Goal: Task Accomplishment & Management: Complete application form

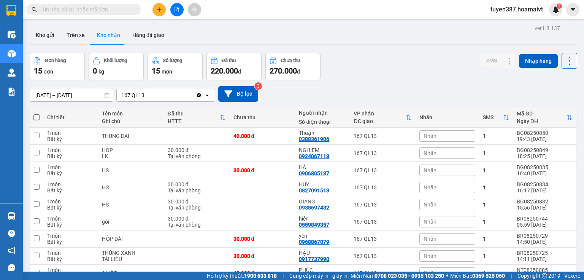
click at [382, 25] on div "ver 1.8.137 Kho gửi Trên xe Kho nhận Hàng đã giao Đơn hàng 15 đơn Khối lượng 0 …" at bounding box center [304, 223] width 554 height 401
click at [109, 10] on input "text" at bounding box center [87, 9] width 90 height 8
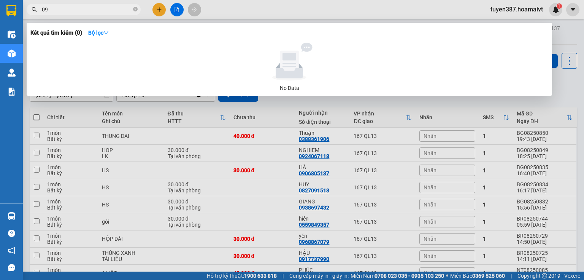
type input "0"
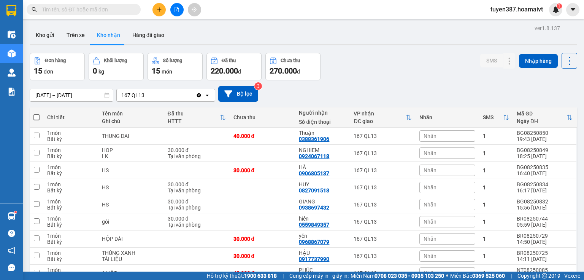
click at [84, 9] on input "text" at bounding box center [87, 9] width 90 height 8
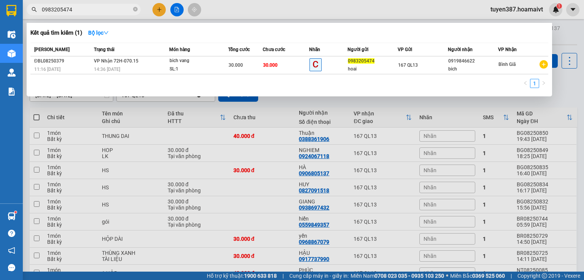
type input "0983205474"
click at [134, 9] on icon "close-circle" at bounding box center [135, 9] width 5 height 5
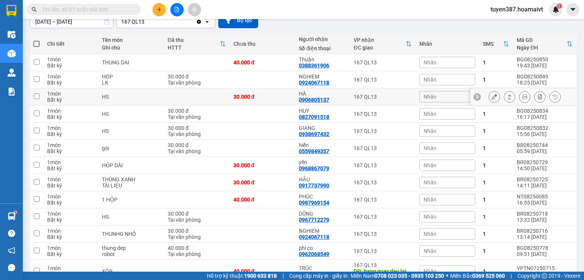
scroll to position [91, 0]
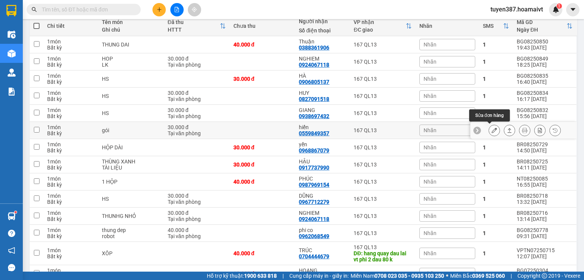
click at [492, 130] on icon at bounding box center [494, 129] width 5 height 5
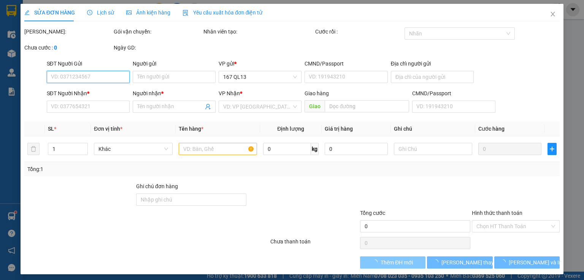
type input "0899943368"
type input "tuấn"
type input "036088010277"
type input "0559849357"
type input "hiển"
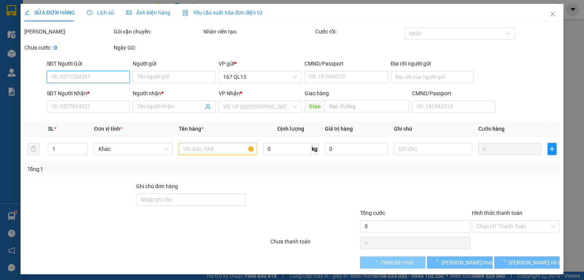
type input "30.000"
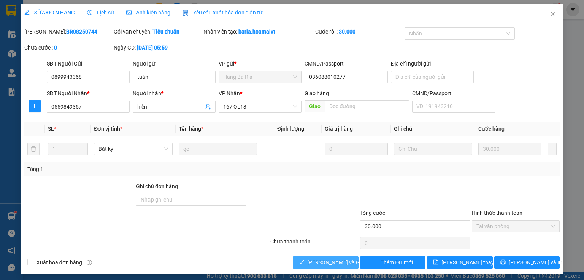
click at [342, 263] on span "Lưu và Giao hàng" at bounding box center [343, 262] width 73 height 8
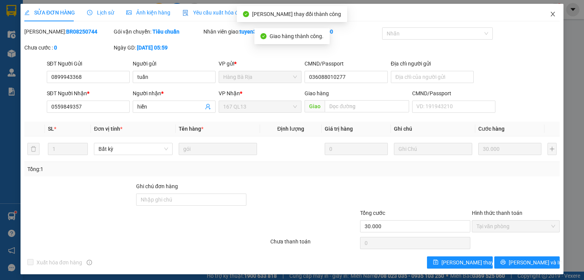
click at [551, 14] on icon "close" at bounding box center [553, 14] width 6 height 6
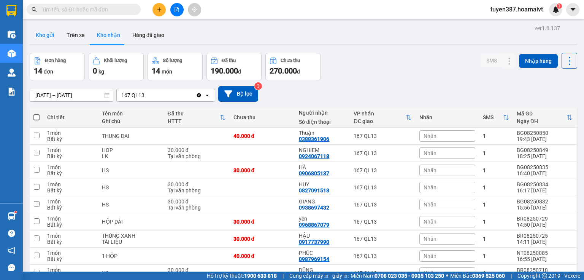
click at [51, 36] on button "Kho gửi" at bounding box center [45, 35] width 31 height 18
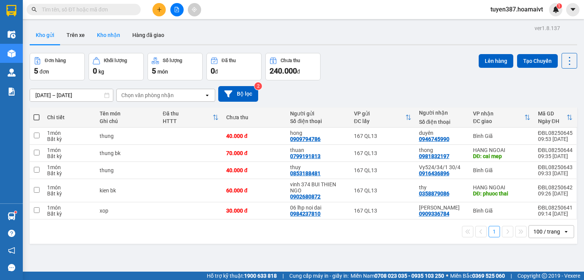
click at [105, 33] on button "Kho nhận" at bounding box center [108, 35] width 35 height 18
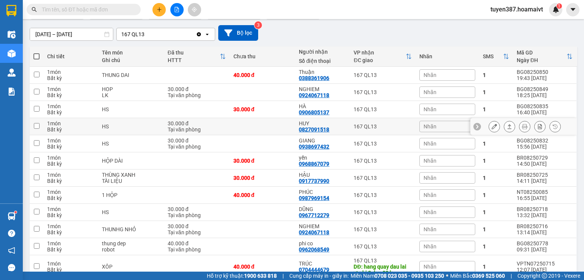
scroll to position [30, 0]
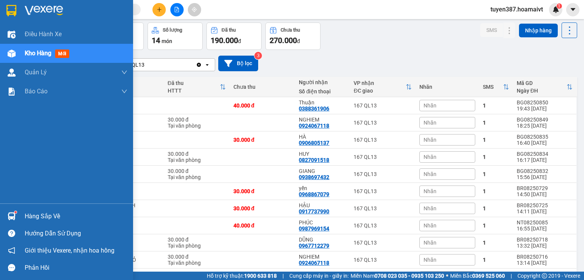
click at [7, 213] on div at bounding box center [11, 215] width 13 height 13
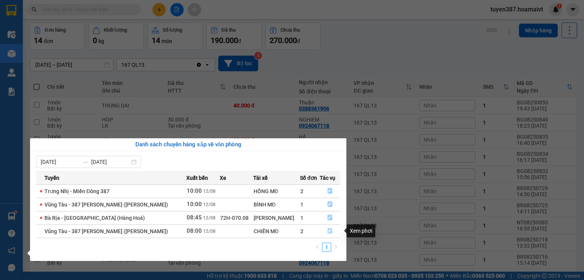
click at [330, 230] on icon "file-done" at bounding box center [329, 230] width 5 height 5
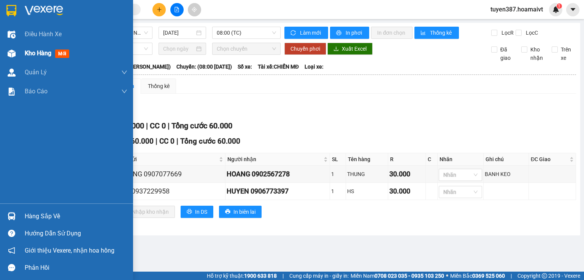
click at [11, 50] on img at bounding box center [12, 53] width 8 height 8
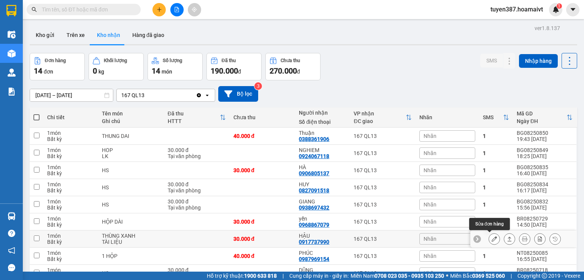
click at [492, 237] on icon at bounding box center [494, 238] width 5 height 5
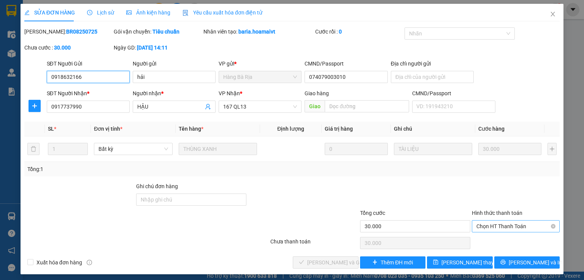
click at [512, 224] on span "Chọn HT Thanh Toán" at bounding box center [516, 225] width 79 height 11
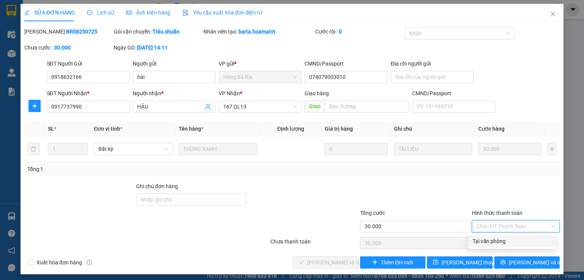
click at [499, 241] on div "Tại văn phòng" at bounding box center [512, 241] width 78 height 8
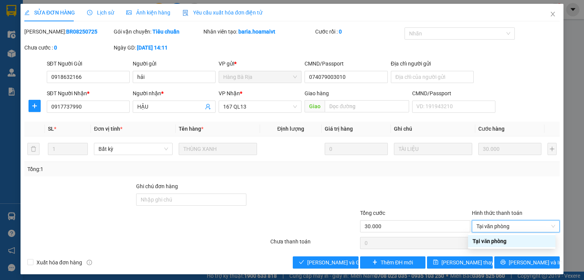
type input "0"
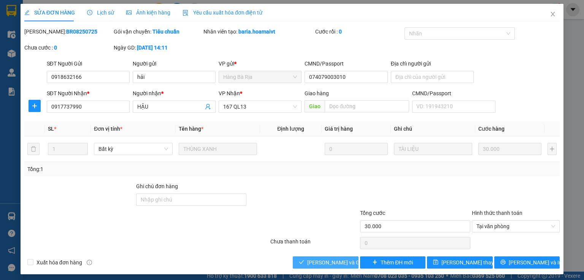
click at [338, 261] on span "Lưu và Giao hàng" at bounding box center [343, 262] width 73 height 8
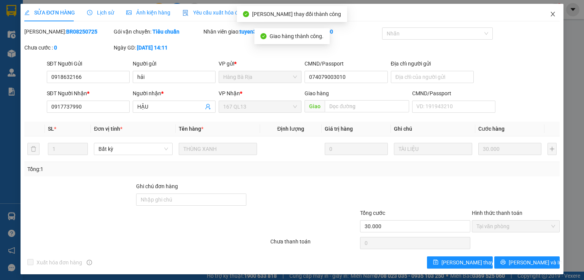
click at [551, 15] on icon "close" at bounding box center [553, 14] width 6 height 6
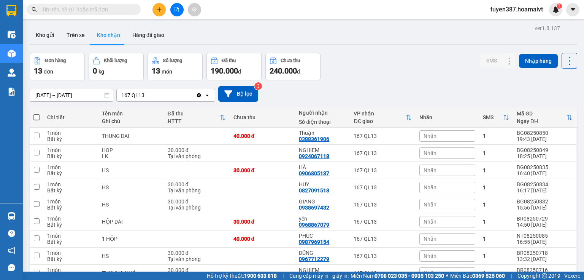
click at [107, 9] on input "text" at bounding box center [87, 9] width 90 height 8
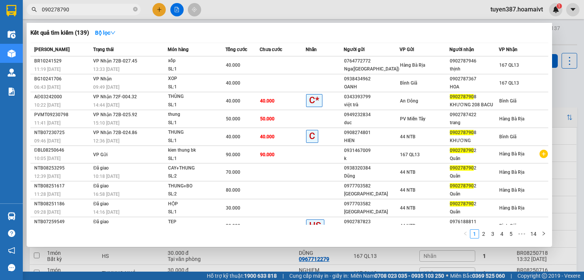
type input "0902787902"
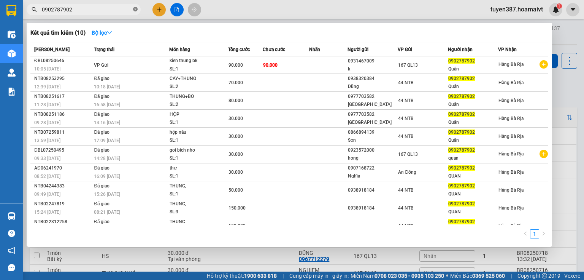
click at [135, 9] on icon "close-circle" at bounding box center [135, 9] width 5 height 5
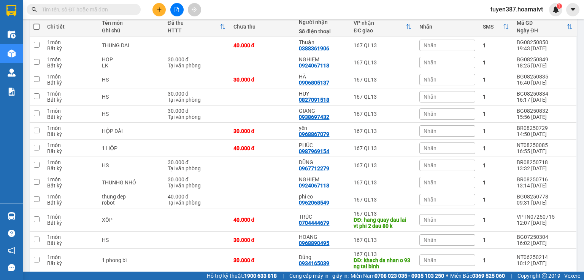
scroll to position [91, 0]
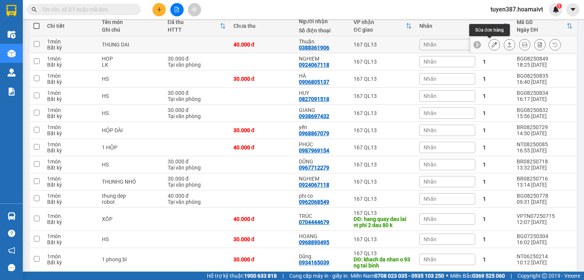
click at [492, 45] on icon at bounding box center [494, 44] width 5 height 5
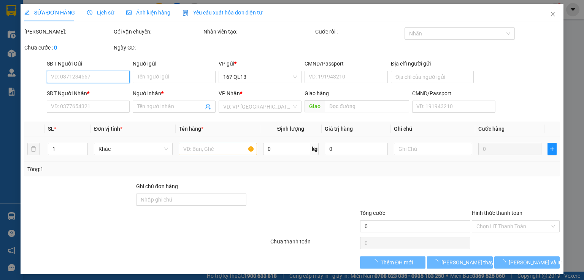
type input "0962055748"
type input "Huệ"
type input "0388361906"
type input "Thuận"
type input "40.000"
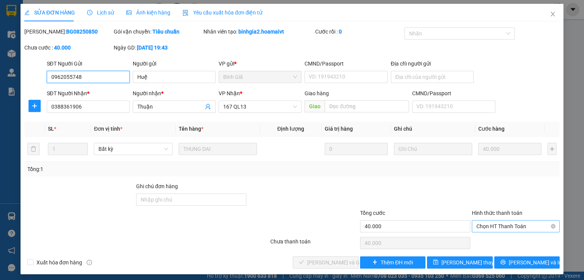
click at [507, 223] on span "Chọn HT Thanh Toán" at bounding box center [516, 225] width 79 height 11
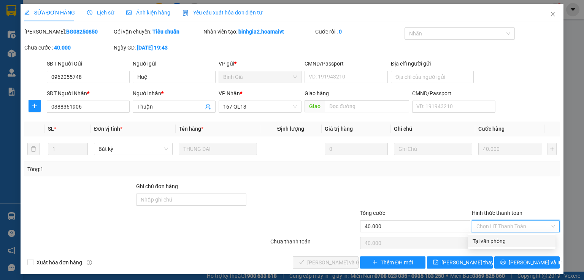
drag, startPoint x: 494, startPoint y: 239, endPoint x: 489, endPoint y: 239, distance: 5.7
click at [492, 239] on div "Tại văn phòng" at bounding box center [512, 241] width 78 height 8
type input "0"
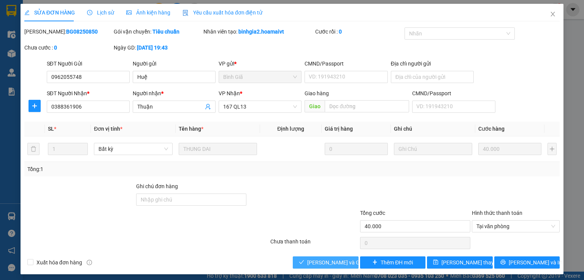
click at [346, 262] on span "Lưu và Giao hàng" at bounding box center [343, 262] width 73 height 8
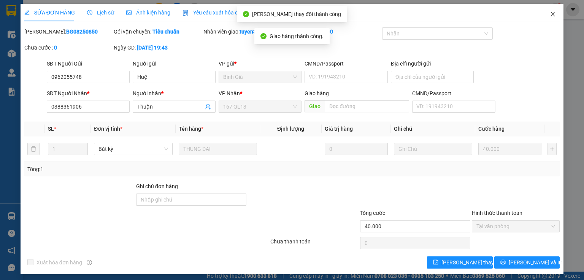
click at [551, 13] on icon "close" at bounding box center [553, 14] width 4 height 5
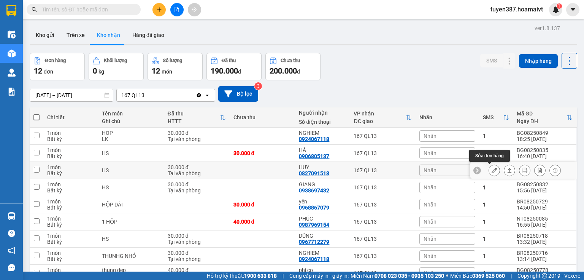
click at [492, 169] on icon at bounding box center [494, 169] width 5 height 5
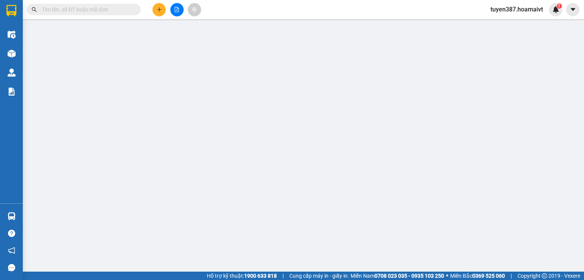
type input "0988666660"
type input "HUY"
type input "0827091518"
type input "HUY"
type input "30.000"
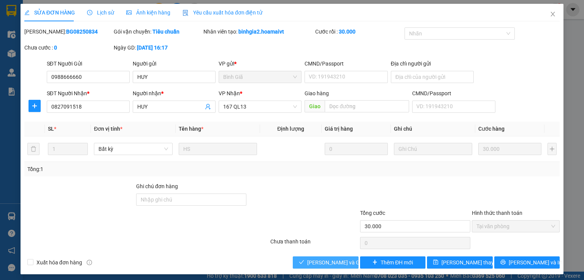
drag, startPoint x: 342, startPoint y: 260, endPoint x: 404, endPoint y: 218, distance: 75.8
click at [343, 260] on span "Lưu và Giao hàng" at bounding box center [343, 262] width 73 height 8
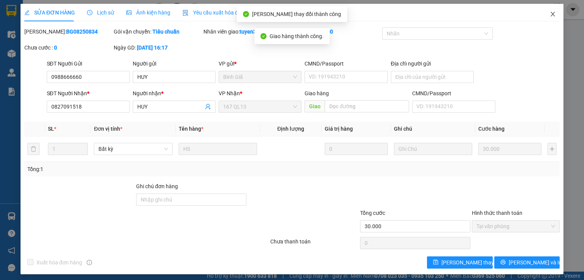
click at [551, 13] on icon "close" at bounding box center [553, 14] width 4 height 5
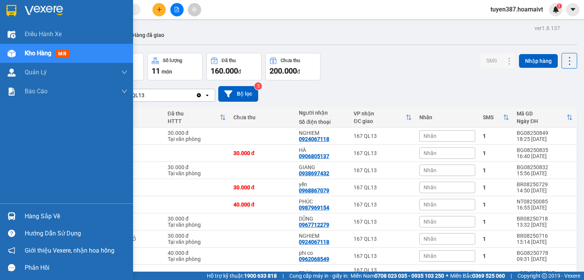
click at [15, 214] on img at bounding box center [12, 216] width 8 height 8
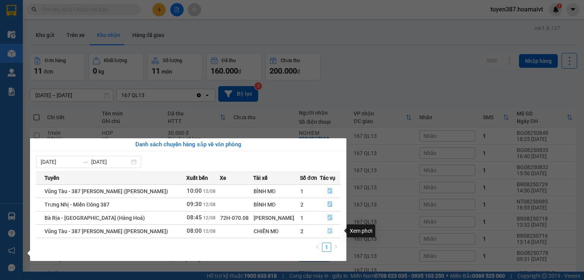
click at [331, 227] on button "button" at bounding box center [330, 231] width 20 height 12
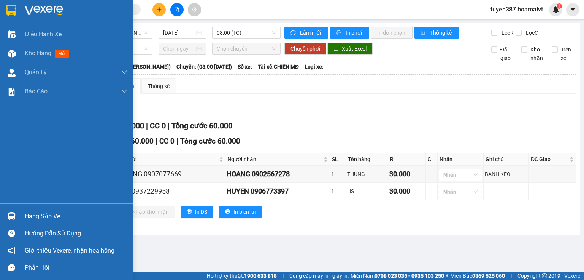
click at [12, 213] on img at bounding box center [12, 216] width 8 height 8
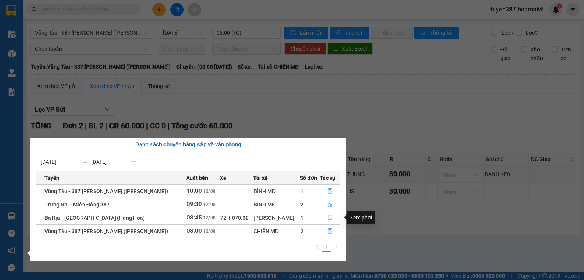
click at [332, 215] on button "button" at bounding box center [330, 217] width 20 height 12
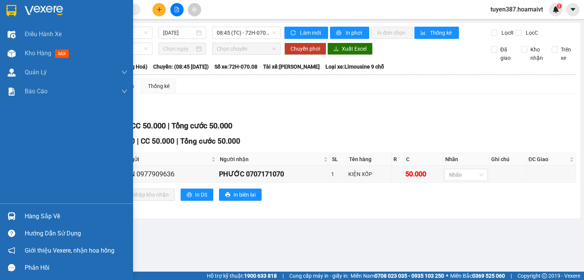
click at [8, 216] on img at bounding box center [12, 216] width 8 height 8
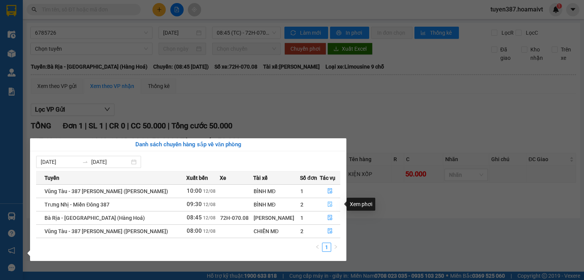
click at [330, 202] on icon "file-done" at bounding box center [330, 204] width 5 height 5
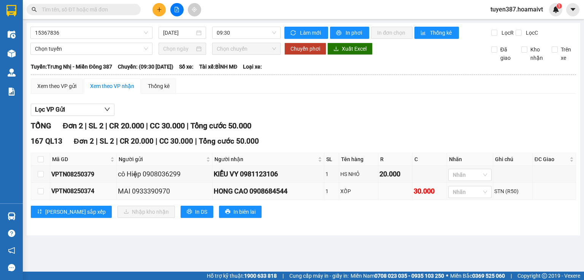
click at [109, 191] on div "VPTN08250374" at bounding box center [83, 191] width 64 height 10
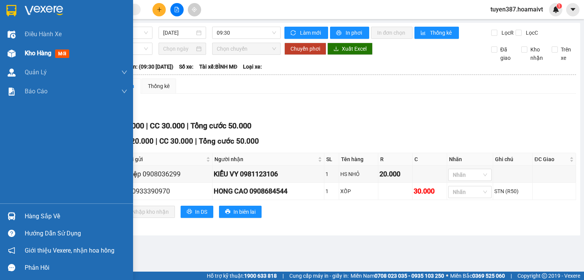
click at [13, 50] on img at bounding box center [12, 53] width 8 height 8
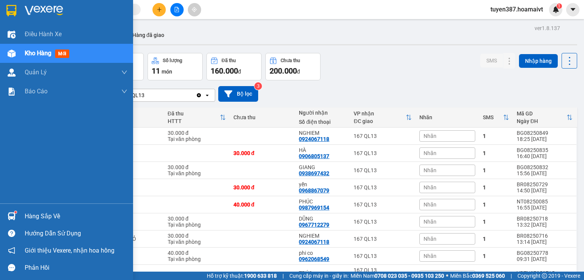
click at [11, 213] on img at bounding box center [12, 216] width 8 height 8
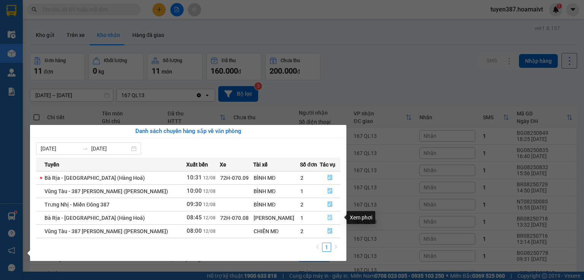
click at [329, 217] on icon "file-done" at bounding box center [329, 216] width 5 height 5
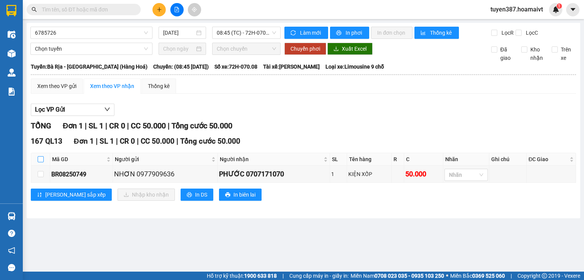
click at [40, 158] on input "checkbox" at bounding box center [41, 159] width 6 height 6
checkbox input "true"
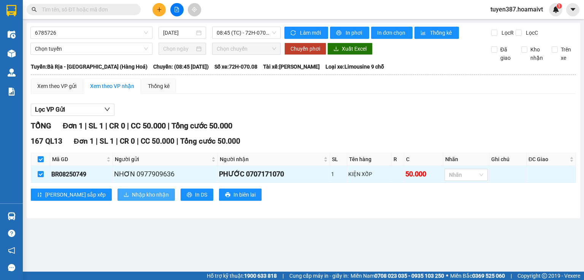
click at [132, 190] on span "Nhập kho nhận" at bounding box center [150, 194] width 37 height 8
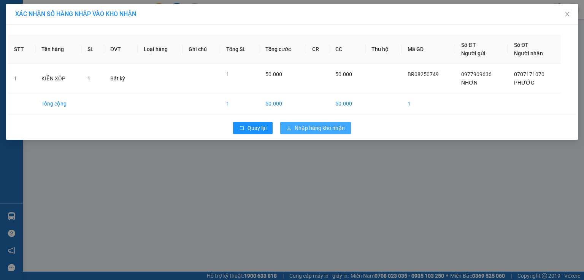
click at [330, 131] on span "Nhập hàng kho nhận" at bounding box center [320, 128] width 50 height 8
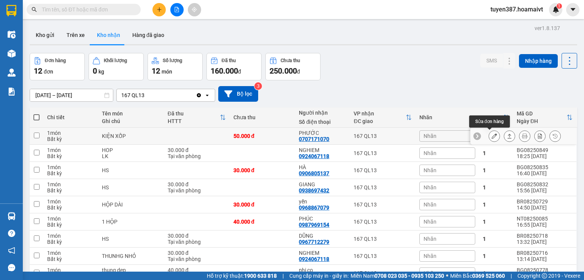
click at [492, 135] on icon at bounding box center [494, 135] width 5 height 5
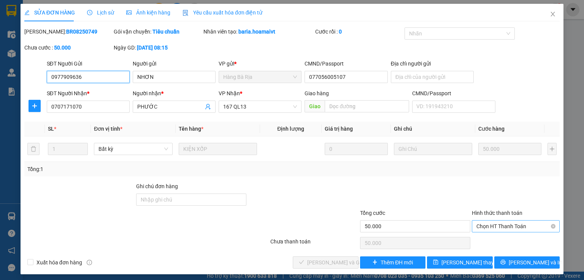
click at [518, 222] on span "Chọn HT Thanh Toán" at bounding box center [516, 225] width 79 height 11
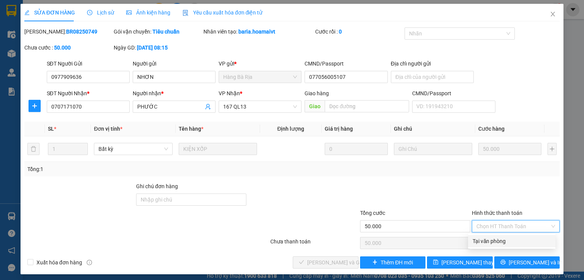
drag, startPoint x: 501, startPoint y: 240, endPoint x: 442, endPoint y: 253, distance: 60.4
click at [500, 240] on div "Tại văn phòng" at bounding box center [512, 241] width 78 height 8
type input "0"
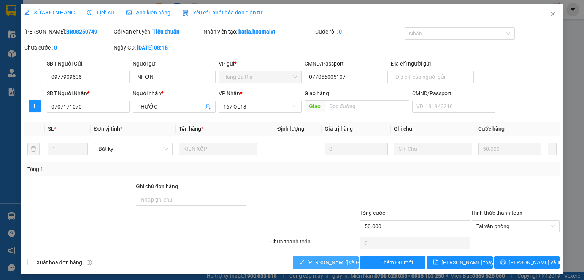
click at [335, 263] on span "Lưu và Giao hàng" at bounding box center [343, 262] width 73 height 8
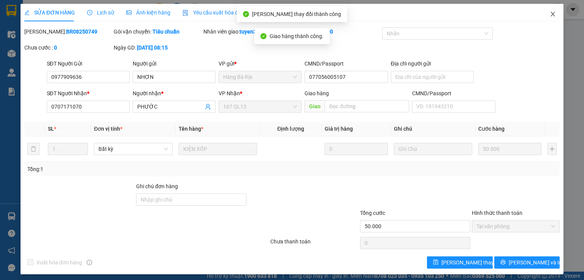
click at [551, 16] on icon "close" at bounding box center [553, 14] width 4 height 5
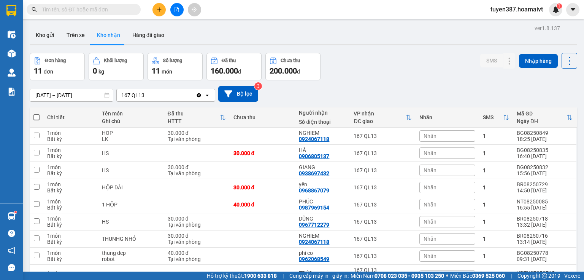
click at [111, 36] on button "Kho nhận" at bounding box center [108, 35] width 35 height 18
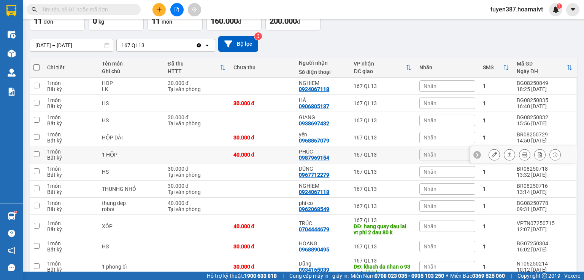
scroll to position [61, 0]
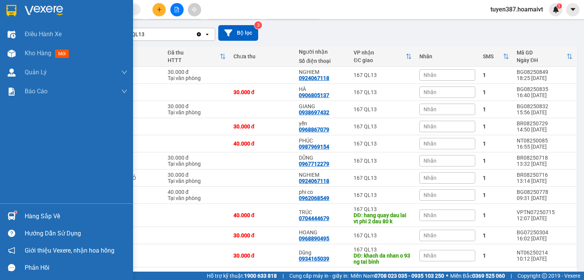
click at [13, 211] on div at bounding box center [11, 215] width 13 height 13
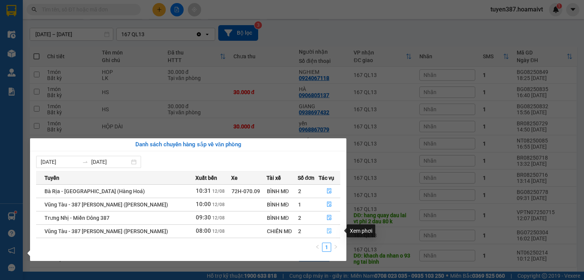
click at [328, 228] on icon "file-done" at bounding box center [329, 230] width 5 height 5
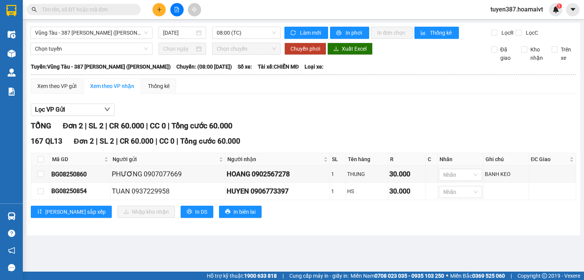
click at [350, 100] on div "Lọc VP Gửi TỔNG Đơn 2 | SL 2 | CR 60.000 | CC 0 | Tổng cước 60.000 167 QL13 Đơ…" at bounding box center [303, 163] width 545 height 127
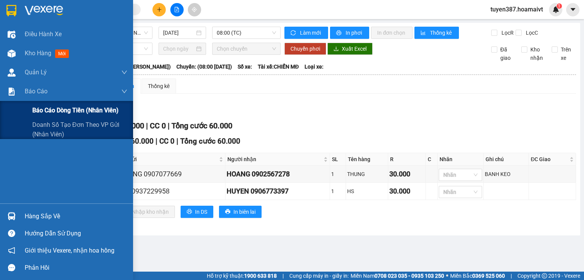
click at [51, 110] on span "Báo cáo dòng tiền (nhân viên)" at bounding box center [75, 110] width 86 height 10
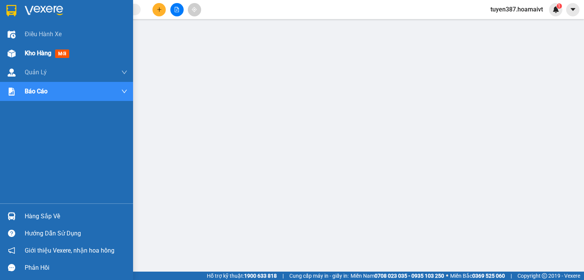
click at [20, 52] on div "Kho hàng mới" at bounding box center [66, 53] width 133 height 19
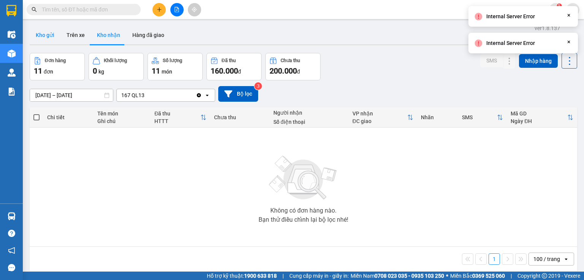
click at [43, 37] on button "Kho gửi" at bounding box center [45, 35] width 31 height 18
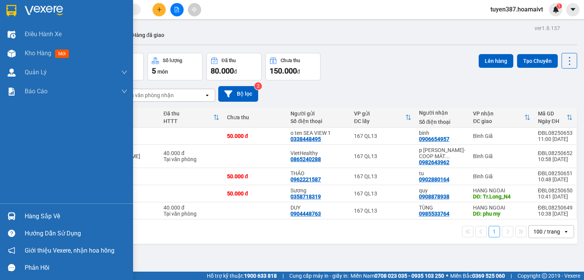
click at [12, 215] on img at bounding box center [12, 216] width 8 height 8
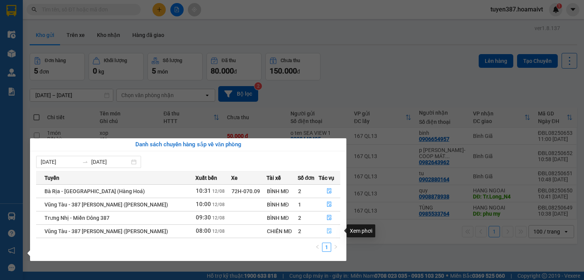
click at [330, 233] on icon "file-done" at bounding box center [329, 230] width 5 height 5
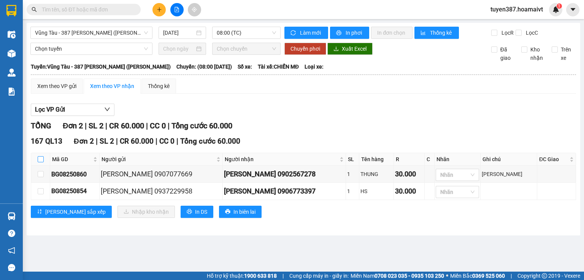
click at [41, 157] on input "checkbox" at bounding box center [41, 159] width 6 height 6
checkbox input "true"
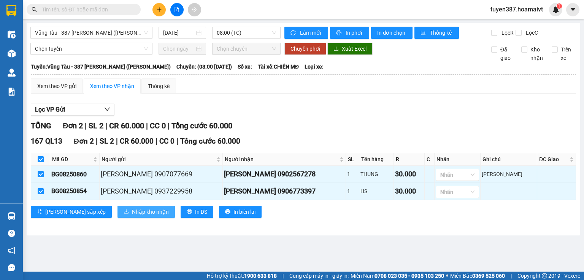
click at [132, 210] on span "Nhập kho nhận" at bounding box center [150, 211] width 37 height 8
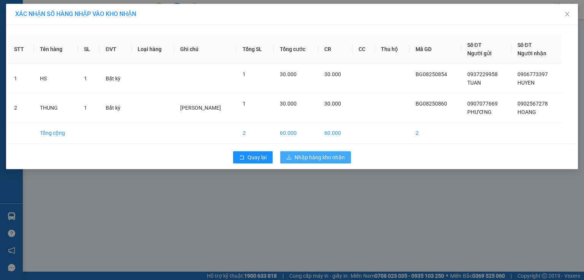
click at [318, 154] on span "Nhập hàng kho nhận" at bounding box center [320, 157] width 50 height 8
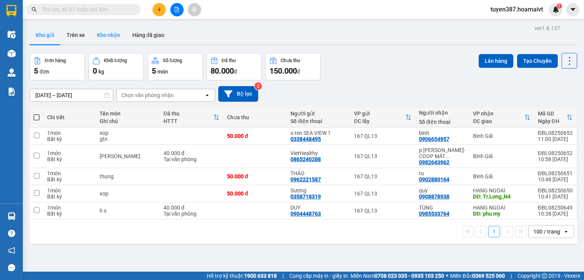
click at [117, 35] on button "Kho nhận" at bounding box center [108, 35] width 35 height 18
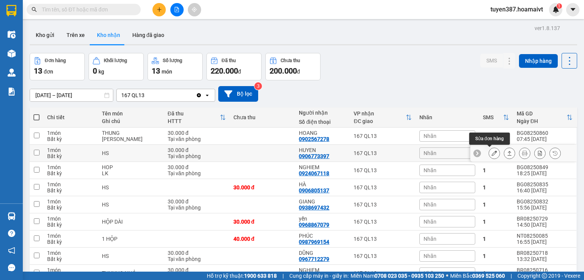
click at [492, 152] on icon at bounding box center [494, 152] width 5 height 5
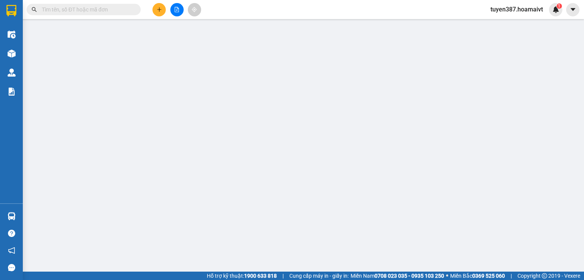
type input "0937229958"
type input "TUAN"
type input "0906773397"
type input "HUYEN"
type input "30.000"
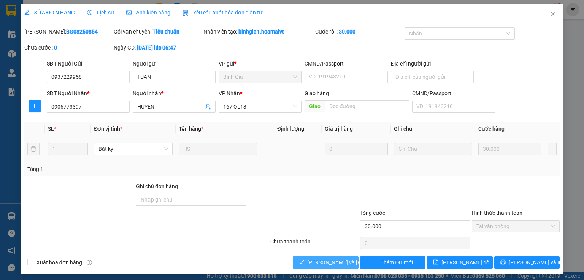
click at [335, 259] on span "Lưu và Giao hàng" at bounding box center [358, 262] width 103 height 8
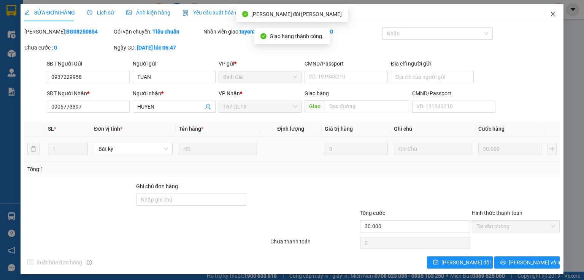
click at [550, 12] on icon "close" at bounding box center [553, 14] width 6 height 6
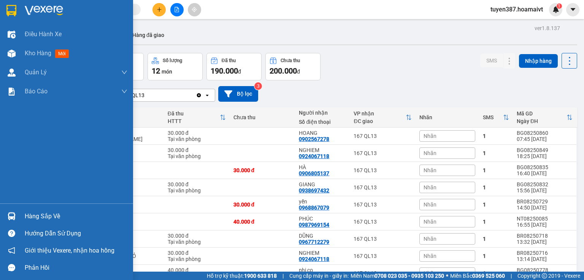
click at [10, 211] on div at bounding box center [11, 215] width 13 height 13
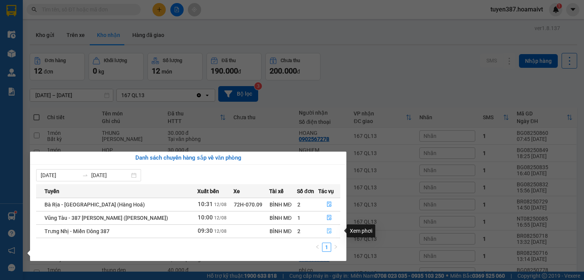
click at [330, 233] on icon "file-done" at bounding box center [329, 230] width 5 height 5
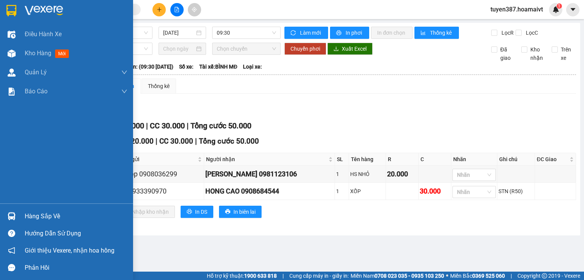
click at [11, 213] on img at bounding box center [12, 216] width 8 height 8
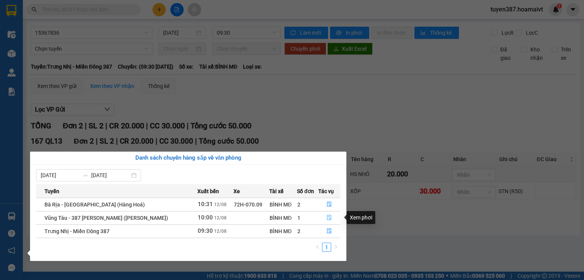
click at [330, 217] on icon "file-done" at bounding box center [329, 216] width 5 height 5
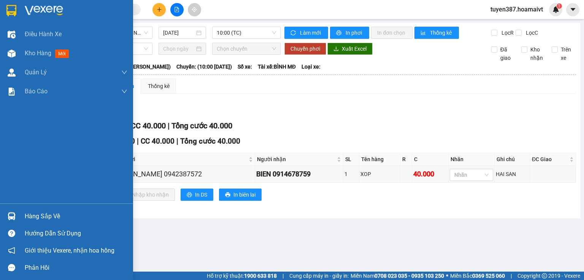
click at [9, 214] on img at bounding box center [12, 216] width 8 height 8
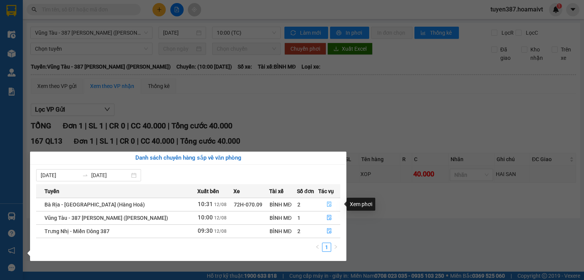
click at [332, 203] on button "button" at bounding box center [330, 204] width 22 height 12
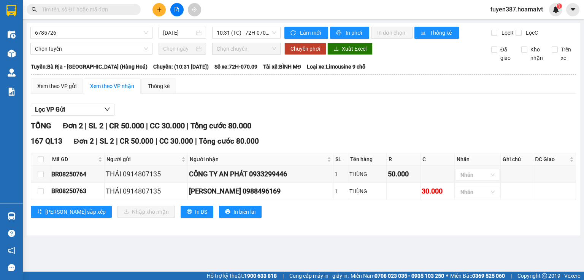
click at [336, 100] on div "Lọc VP Gửi TỔNG Đơn 2 | SL 2 | CR 50.000 | CC 30.000 | Tổng cước 80.000 167 QL…" at bounding box center [303, 163] width 545 height 127
